Goal: Information Seeking & Learning: Learn about a topic

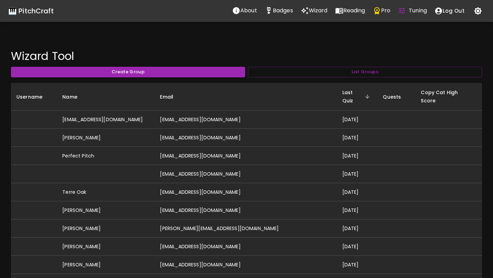
click at [39, 11] on div "🎹 PitchCraft" at bounding box center [31, 10] width 46 height 11
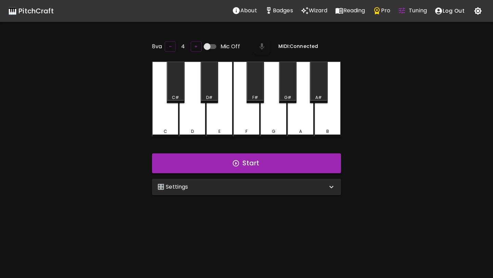
click at [189, 192] on div "🎛️ Settings" at bounding box center [246, 187] width 189 height 16
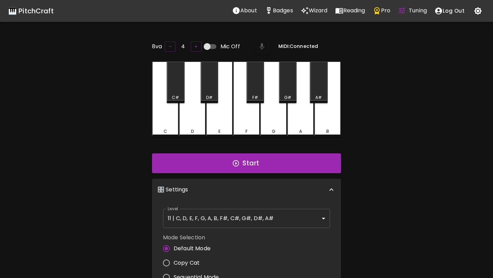
scroll to position [3, 0]
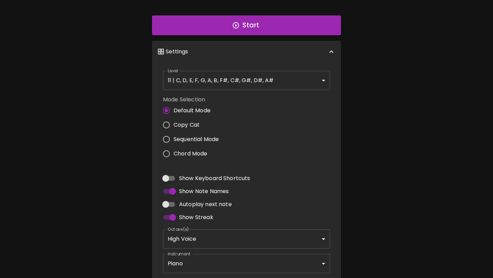
click at [201, 140] on span "Sequential Mode" at bounding box center [196, 139] width 45 height 8
click at [174, 140] on input "Sequential Mode" at bounding box center [166, 139] width 14 height 14
radio input "true"
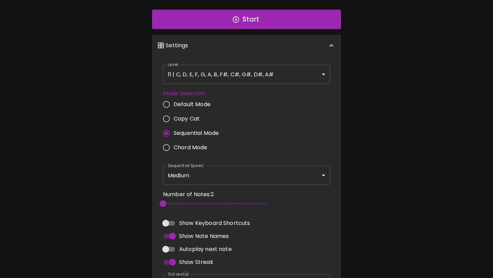
scroll to position [0, 0]
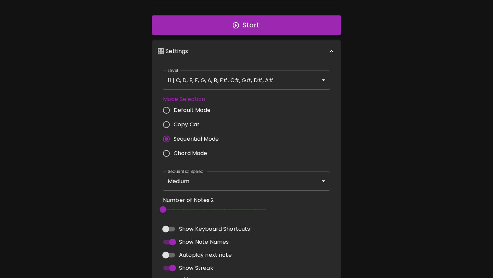
click at [180, 180] on body "🎹 PitchCraft About Badges Wizard Reading Pro Tuning Log Out 8va – 4 + MIDI: Con…" at bounding box center [246, 117] width 493 height 498
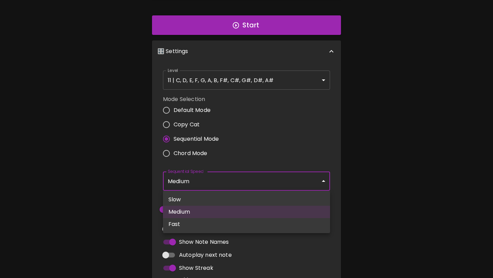
click at [179, 225] on li "Fast" at bounding box center [246, 224] width 167 height 12
type input "250"
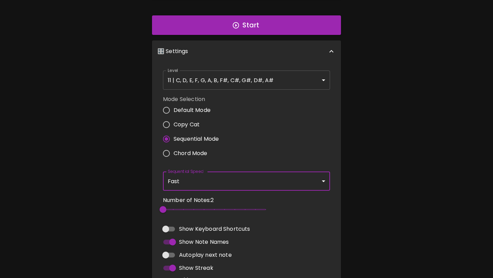
scroll to position [3, 0]
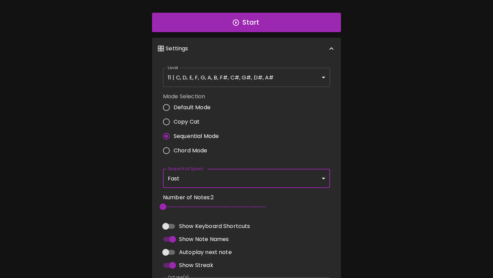
click at [168, 256] on input "Autoplay next note" at bounding box center [165, 252] width 39 height 13
checkbox input "true"
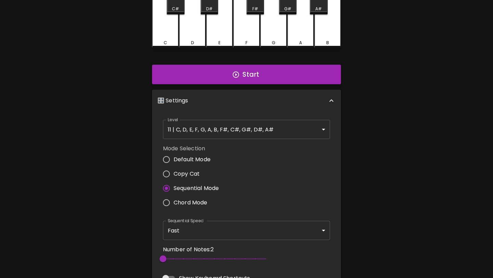
scroll to position [0, 0]
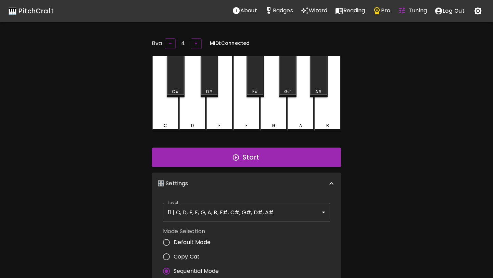
click at [221, 217] on body "🎹 PitchCraft About Badges Wizard Reading Pro Tuning Log Out 8va – 4 + MIDI: Con…" at bounding box center [246, 249] width 493 height 498
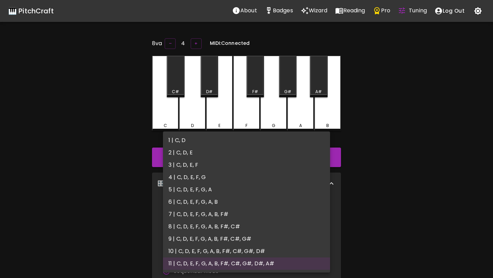
click at [193, 254] on li "10 | C, D, E, F, G, A, B, F#, C#, G#, D#" at bounding box center [246, 251] width 167 height 12
type input "19"
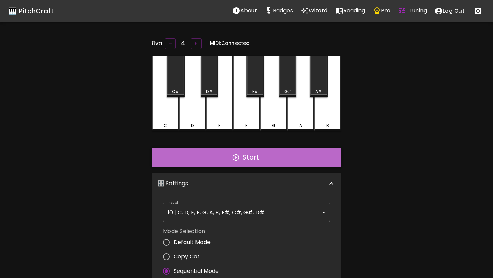
click at [238, 152] on button "Start" at bounding box center [246, 158] width 189 height 20
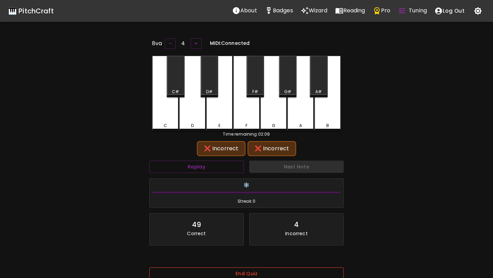
click at [232, 272] on button "End Quiz" at bounding box center [246, 274] width 195 height 13
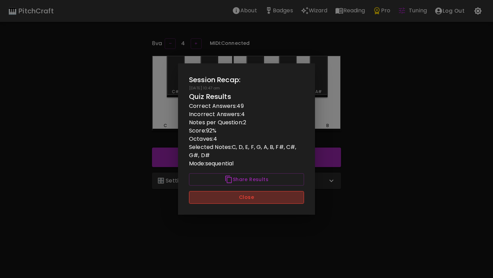
click at [258, 201] on button "Close" at bounding box center [246, 197] width 115 height 13
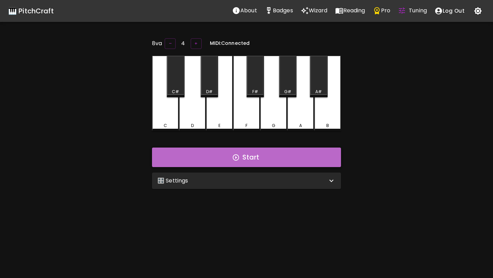
click at [270, 158] on button "Start" at bounding box center [246, 158] width 189 height 20
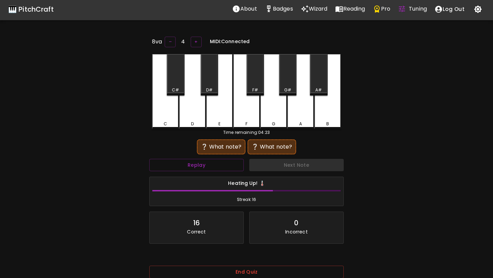
scroll to position [1, 0]
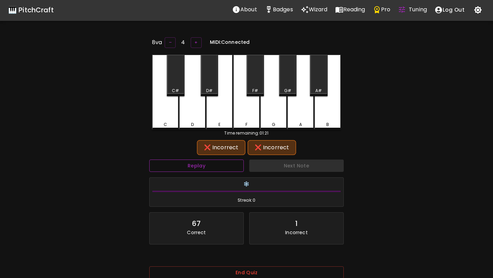
click at [221, 165] on button "Replay" at bounding box center [196, 166] width 95 height 13
click at [198, 166] on button "Replay" at bounding box center [196, 166] width 95 height 13
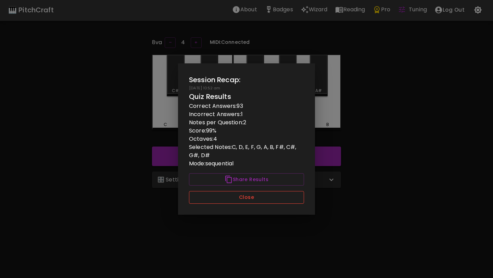
click at [213, 199] on button "Close" at bounding box center [246, 197] width 115 height 13
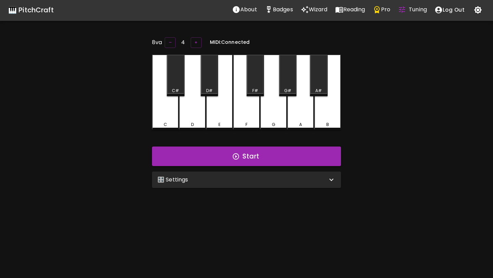
click at [280, 6] on p "Badges" at bounding box center [283, 9] width 20 height 8
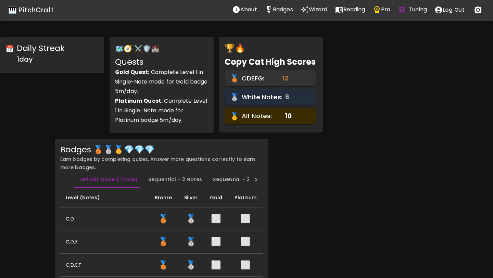
click at [256, 180] on icon at bounding box center [256, 179] width 7 height 7
click at [68, 181] on icon at bounding box center [67, 179] width 7 height 7
click at [149, 181] on button "Sequential - 2 Notes" at bounding box center [175, 180] width 65 height 16
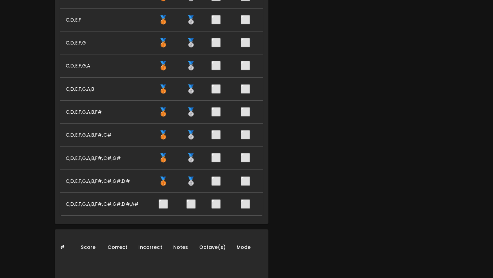
scroll to position [248, 0]
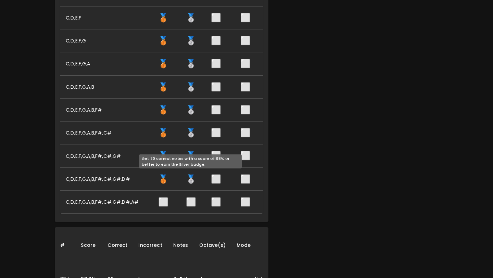
click at [191, 184] on span "🥈" at bounding box center [191, 178] width 10 height 11
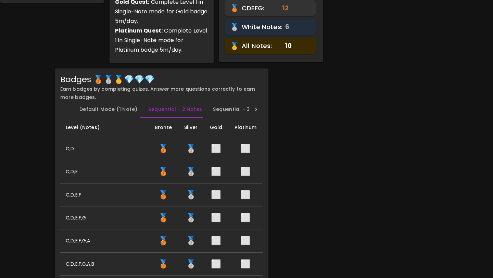
scroll to position [0, 0]
